Goal: Task Accomplishment & Management: Use online tool/utility

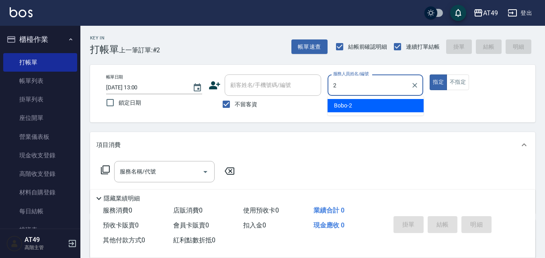
type input "2"
type button "true"
type input "Bobo-2"
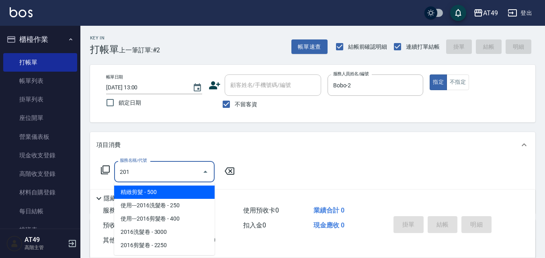
type input "精緻剪髮(201)"
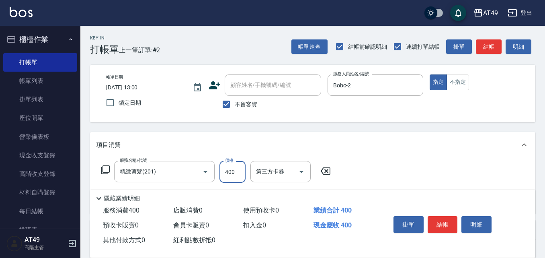
type input "400"
click at [443, 220] on button "結帳" at bounding box center [442, 224] width 30 height 17
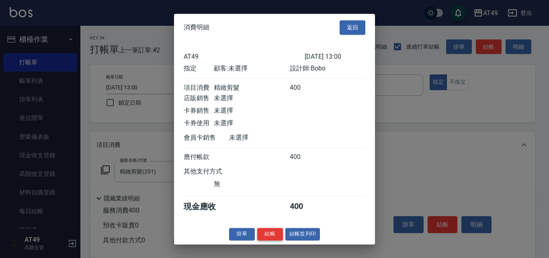
click at [272, 240] on button "結帳" at bounding box center [270, 233] width 26 height 12
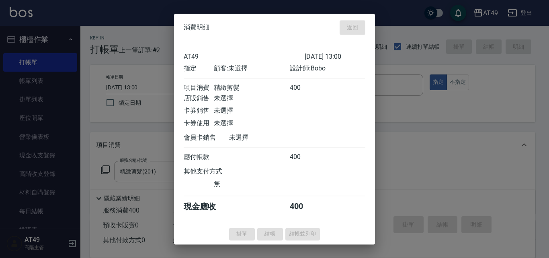
type input "[DATE] 14:33"
